Goal: Task Accomplishment & Management: Complete application form

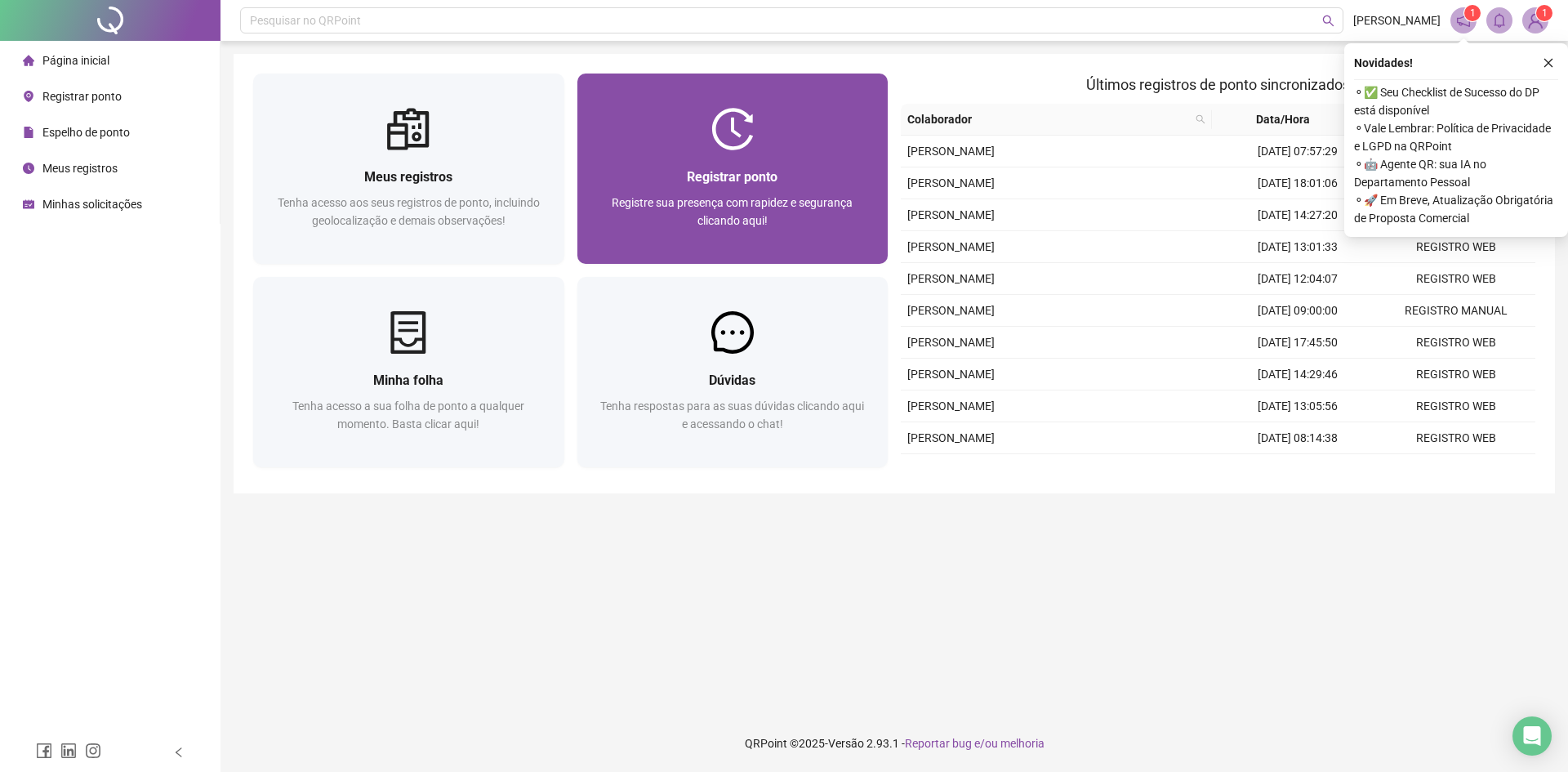
click at [728, 116] on img at bounding box center [732, 129] width 42 height 42
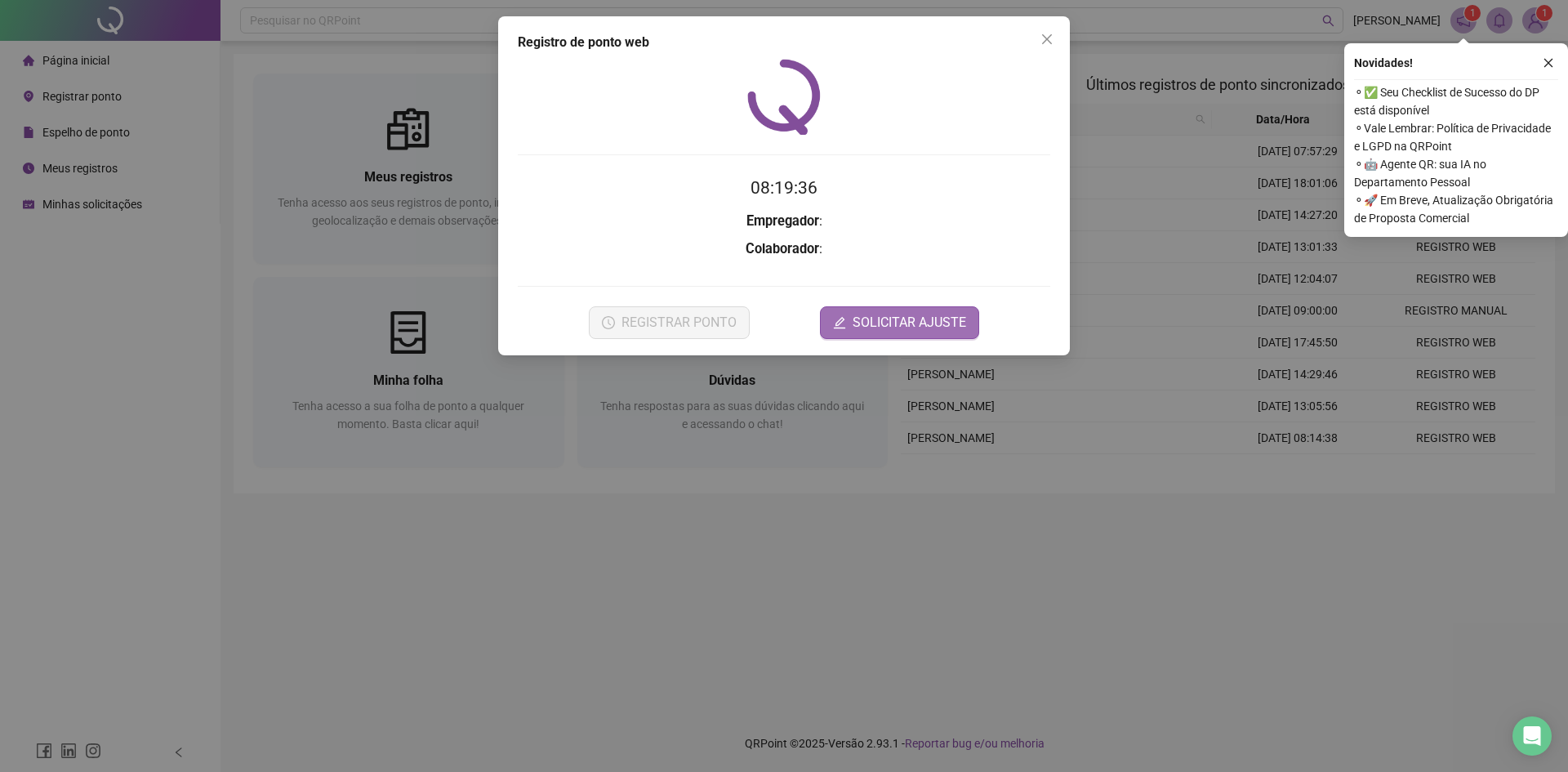
click at [925, 331] on span "SOLICITAR AJUSTE" at bounding box center [910, 323] width 114 height 20
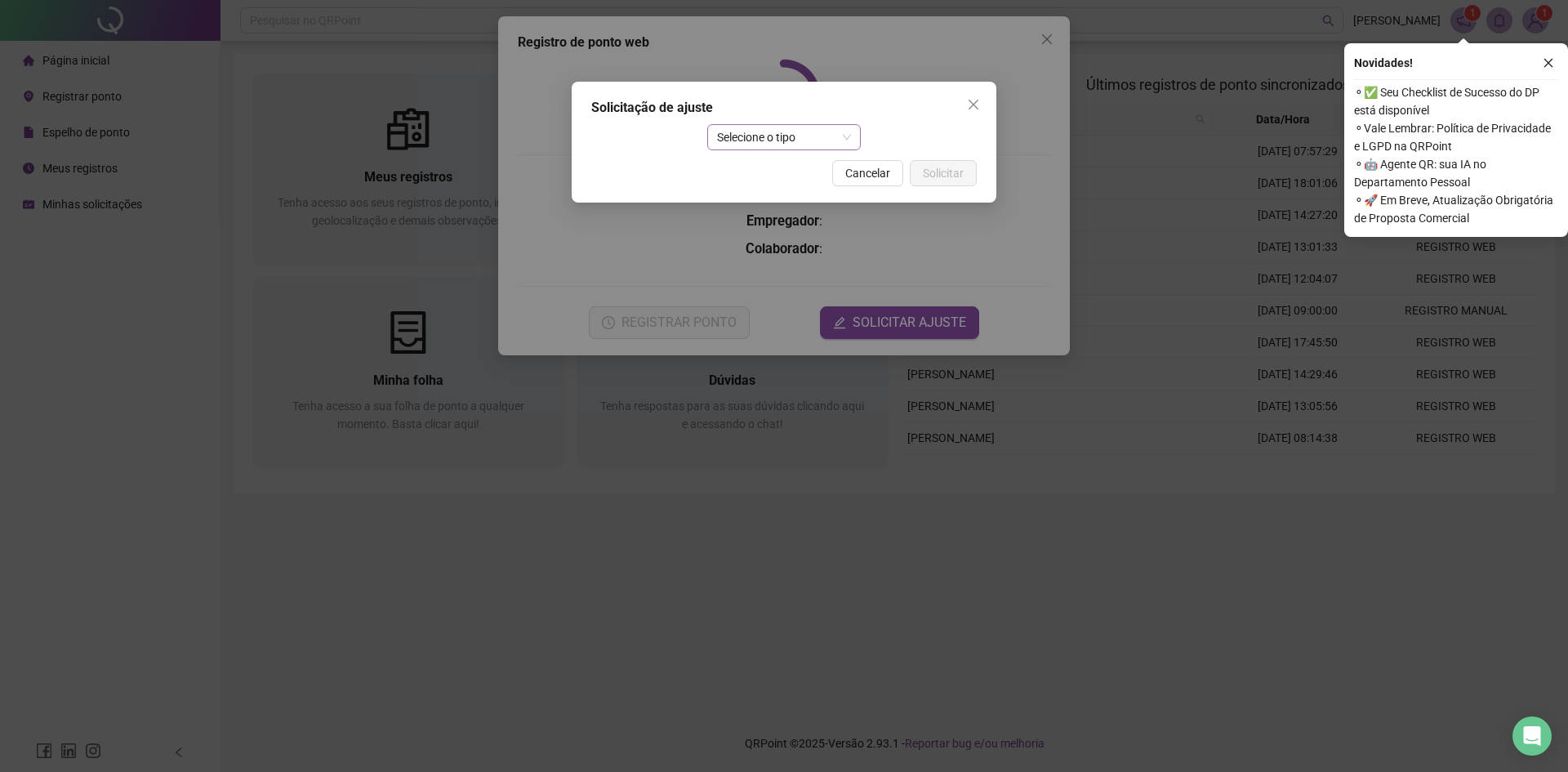
click at [812, 143] on span "Selecione o tipo" at bounding box center [784, 137] width 135 height 25
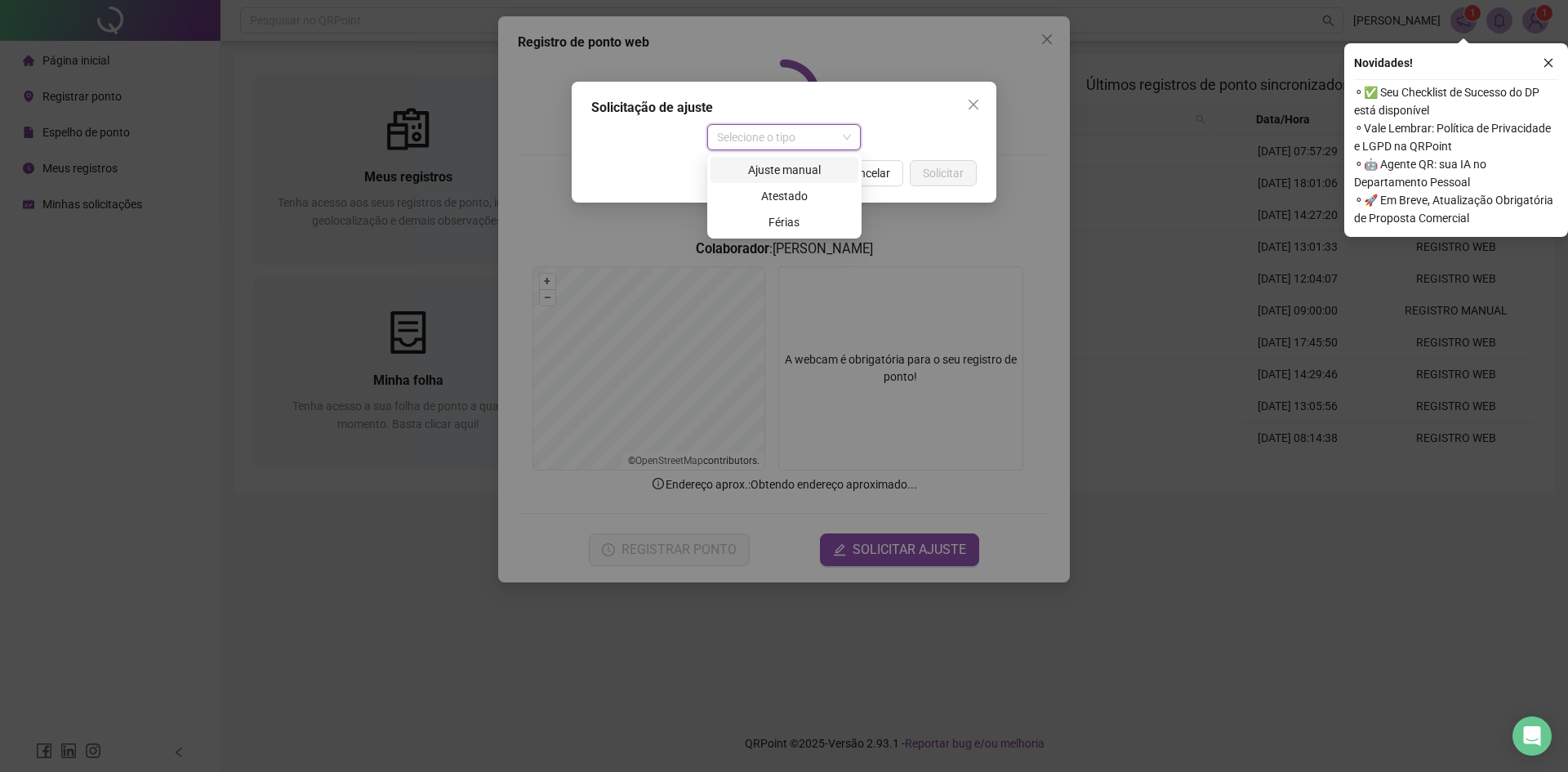
click at [816, 173] on div "Ajuste manual" at bounding box center [784, 170] width 128 height 18
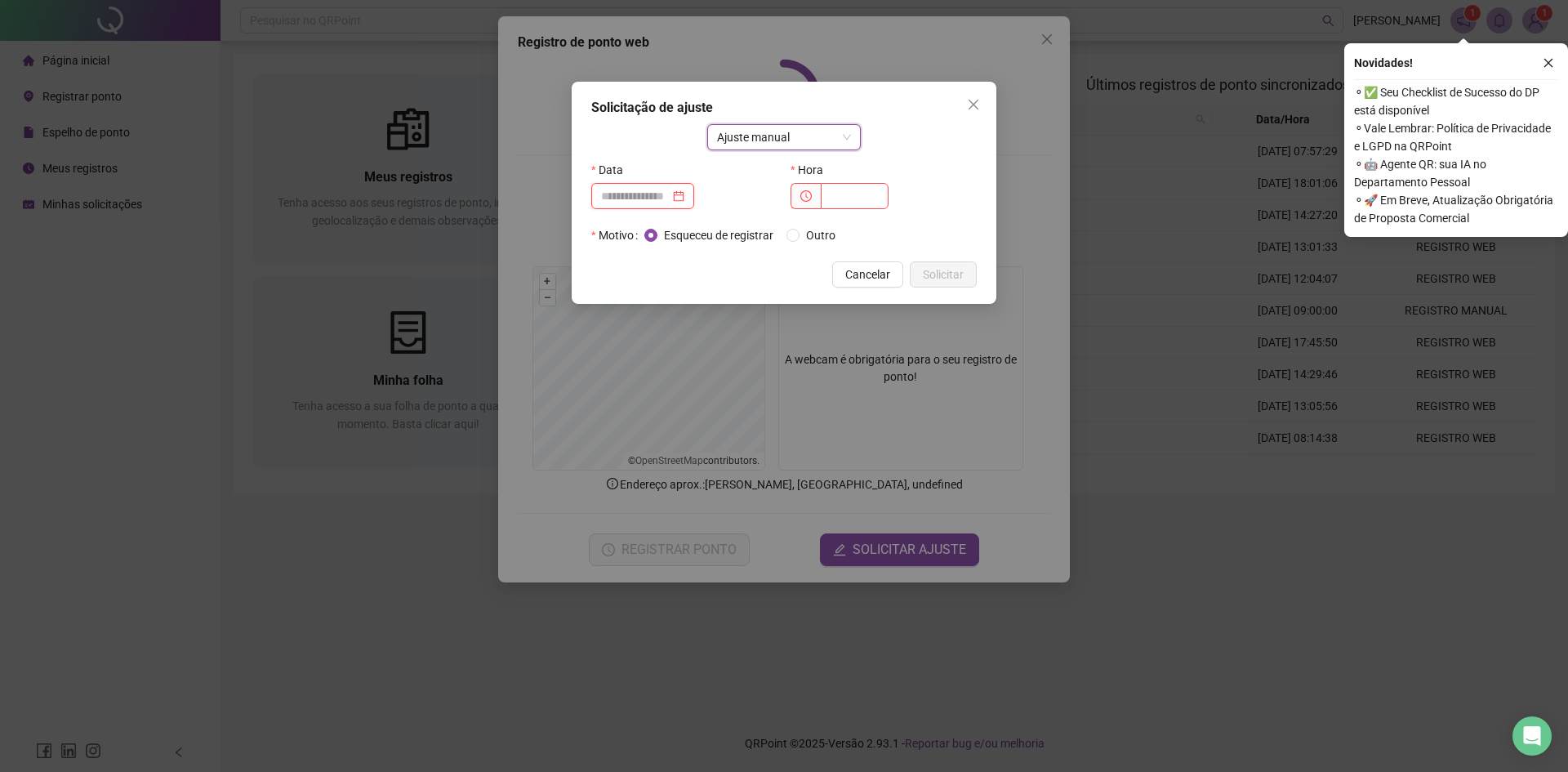
click at [670, 195] on input at bounding box center [635, 197] width 69 height 18
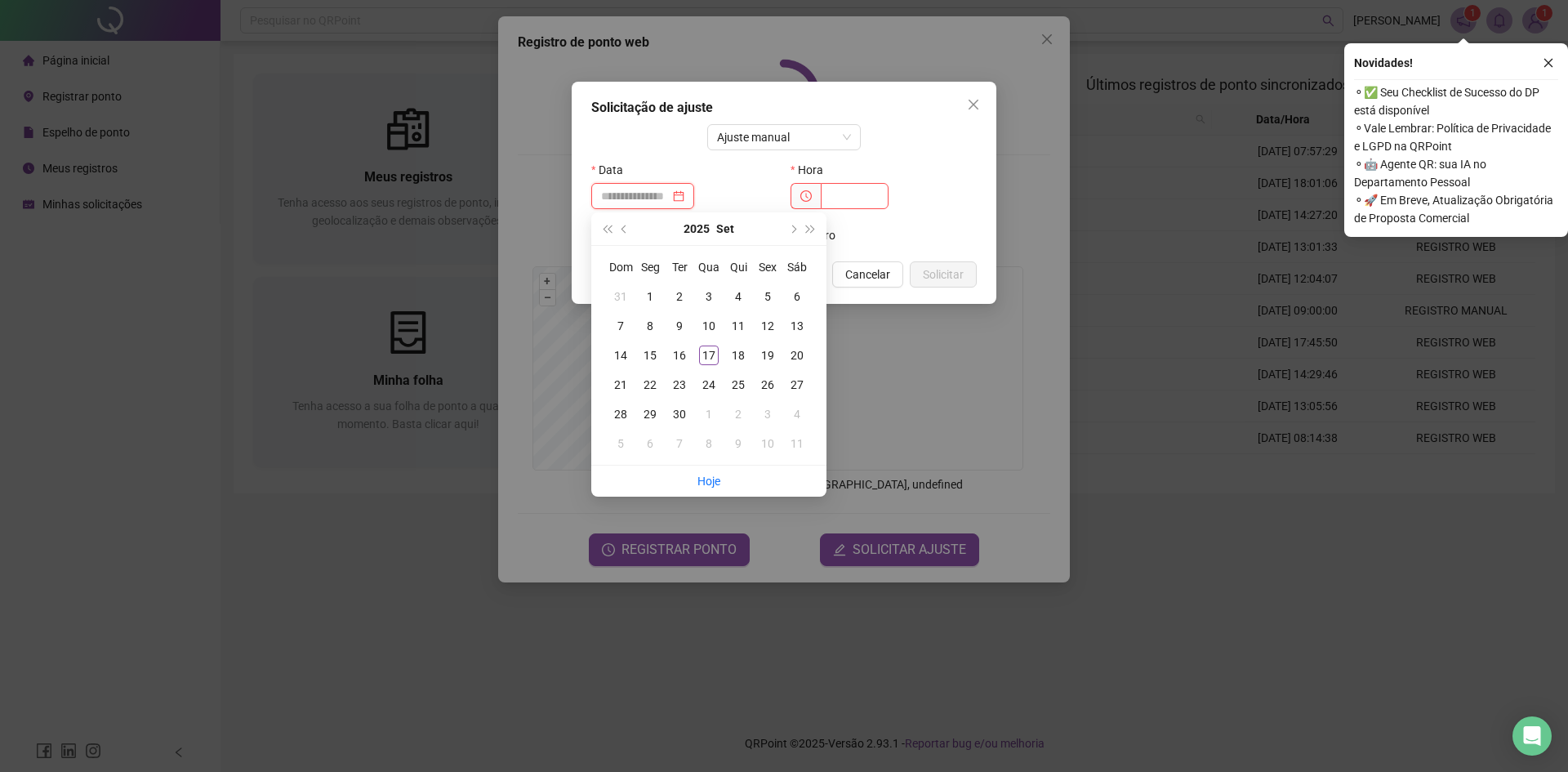
click at [685, 195] on div at bounding box center [642, 197] width 83 height 18
type input "**********"
click at [708, 348] on div "17" at bounding box center [709, 355] width 20 height 20
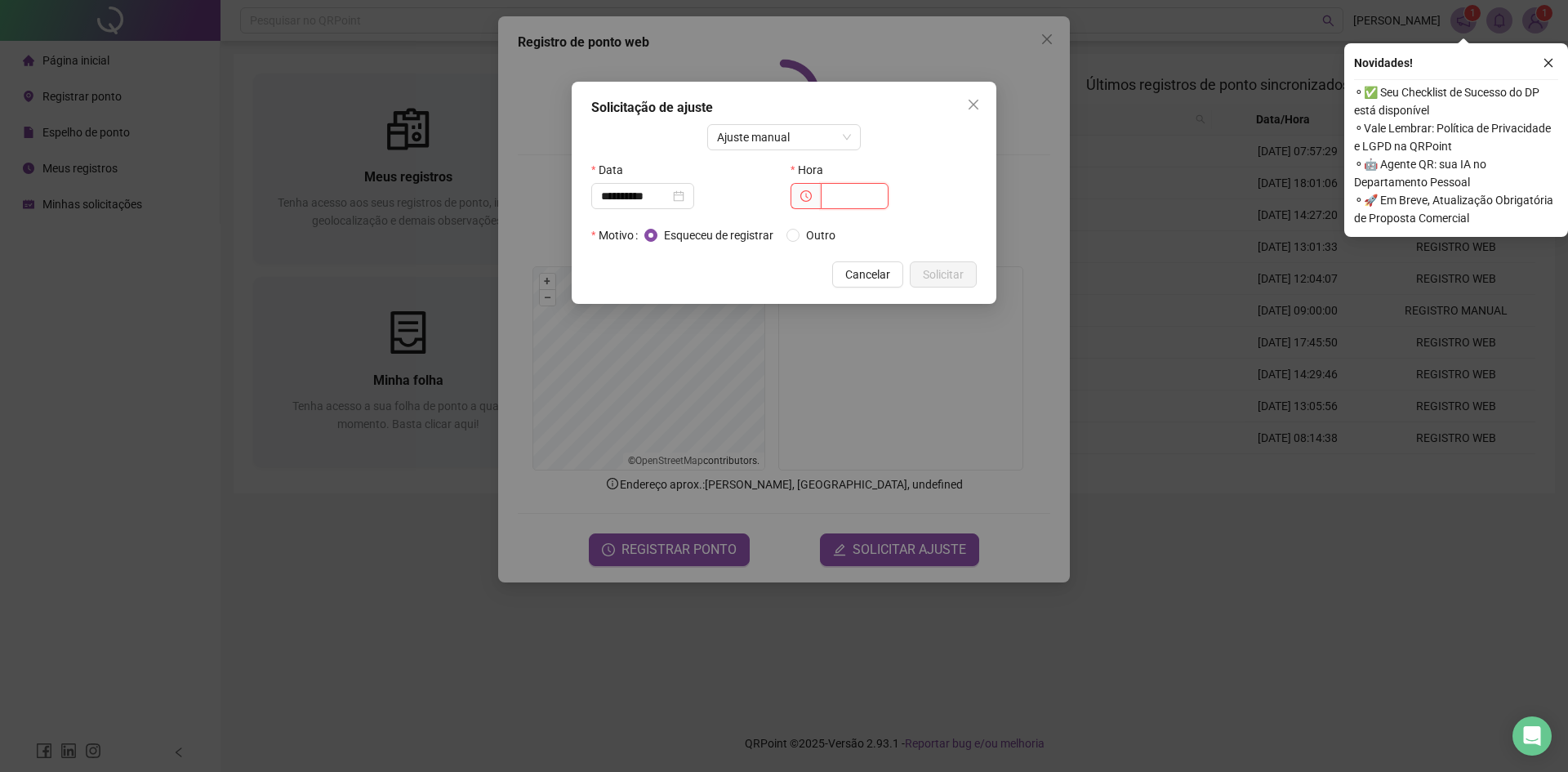
click at [862, 196] on input "text" at bounding box center [855, 197] width 68 height 26
type input "*****"
click at [958, 282] on span "Solicitar" at bounding box center [943, 274] width 40 height 18
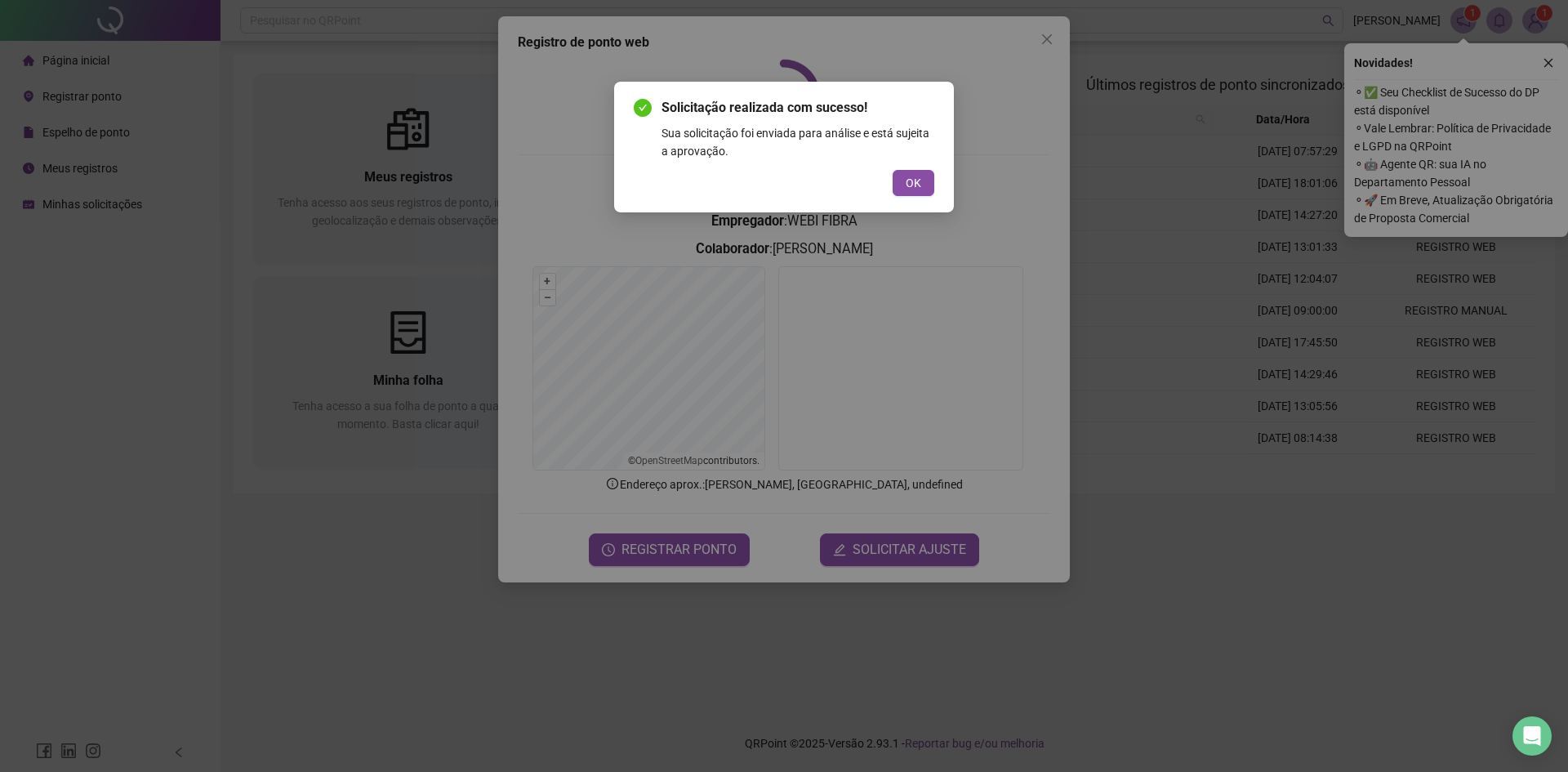
click at [936, 164] on div "Solicitação realizada com sucesso! Sua solicitação foi enviada para análise e e…" at bounding box center [784, 147] width 340 height 130
click at [921, 174] on button "OK" at bounding box center [913, 183] width 41 height 26
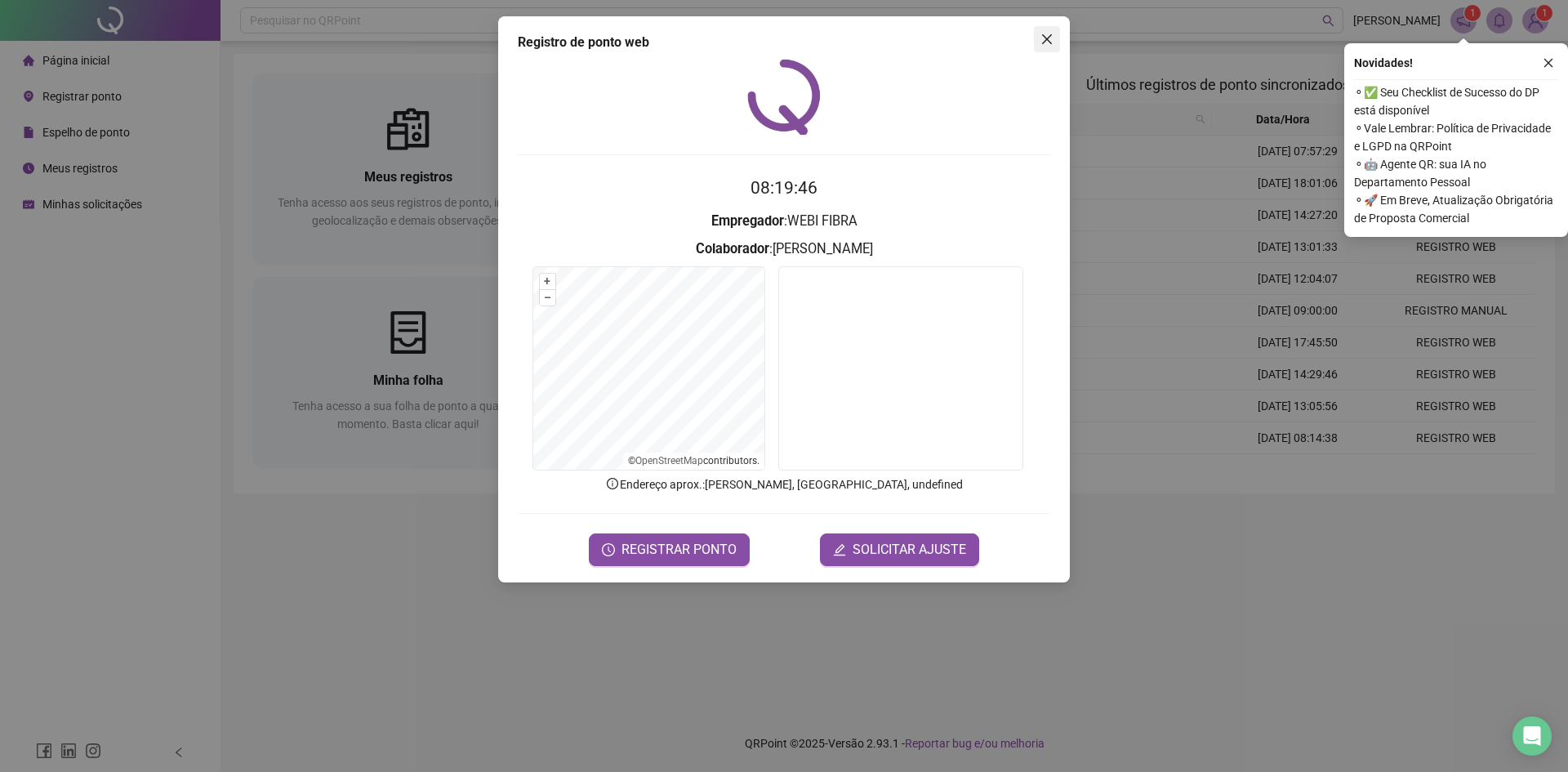
click at [1043, 44] on icon "close" at bounding box center [1047, 40] width 10 height 10
